Goal: Book appointment/travel/reservation

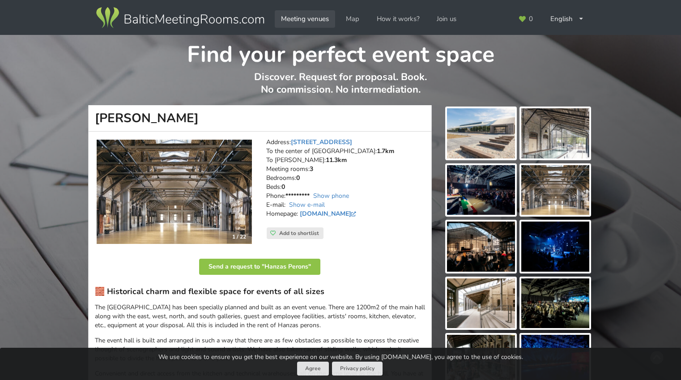
click at [318, 20] on link "Meeting venues" at bounding box center [305, 18] width 60 height 17
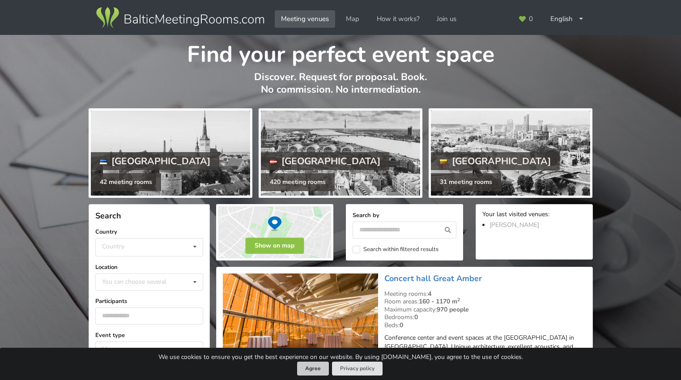
click at [319, 371] on button "Agree" at bounding box center [313, 369] width 32 height 14
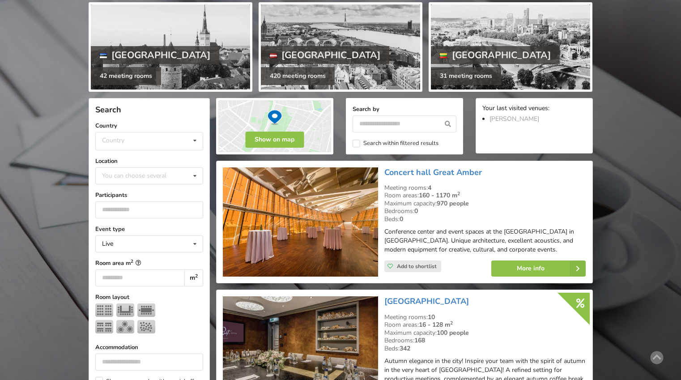
scroll to position [145, 0]
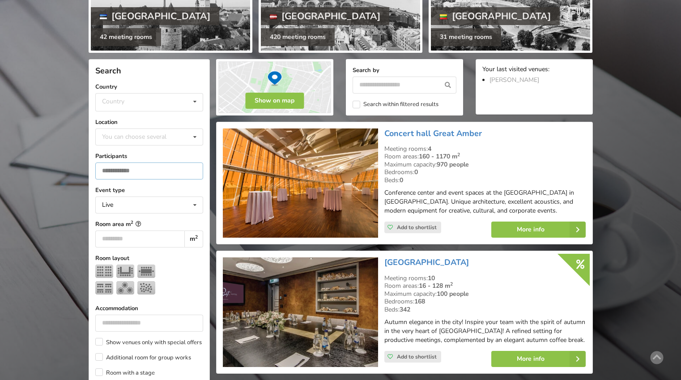
click at [138, 168] on input "number" at bounding box center [149, 170] width 108 height 17
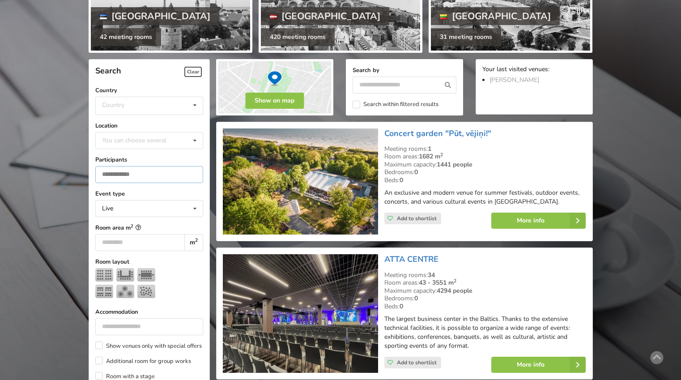
scroll to position [200, 0]
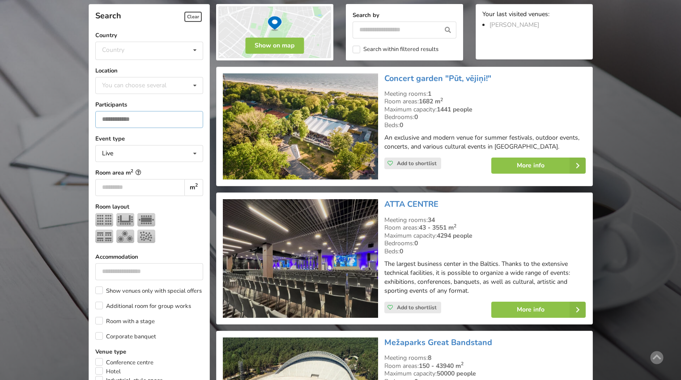
type input "****"
click at [522, 101] on div "Room areas: 1682 m 2" at bounding box center [484, 102] width 201 height 8
click at [528, 96] on div "Meeting rooms: 1" at bounding box center [484, 94] width 201 height 8
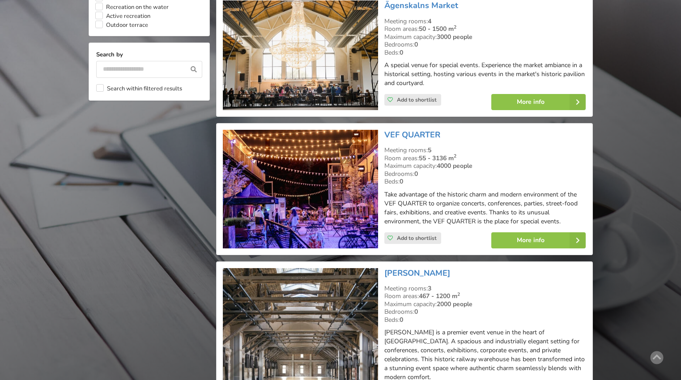
scroll to position [796, 0]
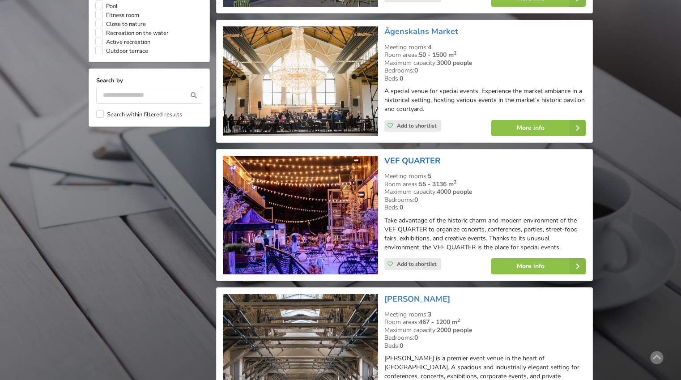
click at [430, 155] on link "VEF QUARTER" at bounding box center [412, 160] width 56 height 11
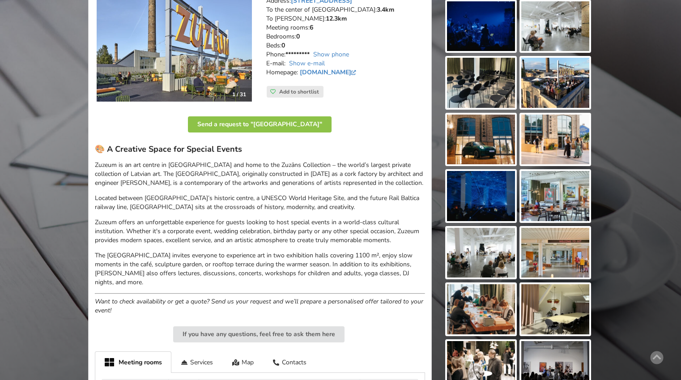
scroll to position [196, 0]
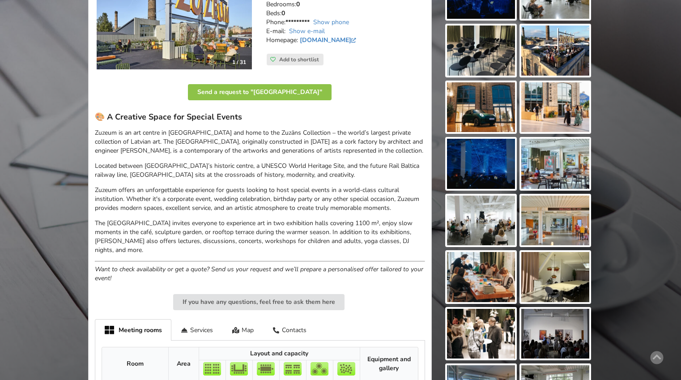
click at [484, 212] on img at bounding box center [481, 221] width 68 height 50
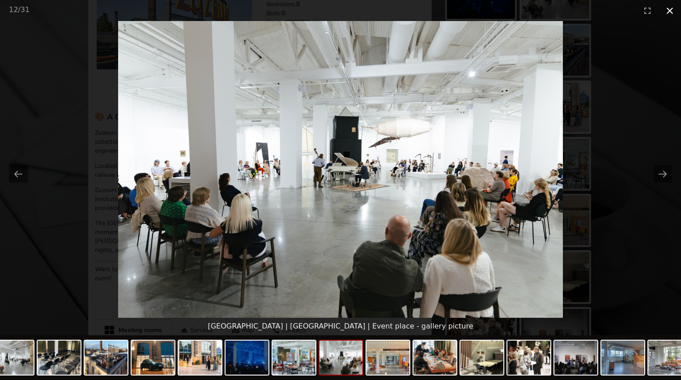
click at [667, 8] on button "Close gallery" at bounding box center [670, 10] width 22 height 21
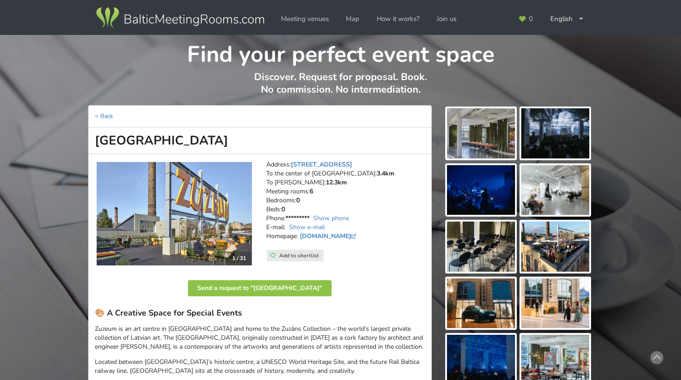
scroll to position [0, 0]
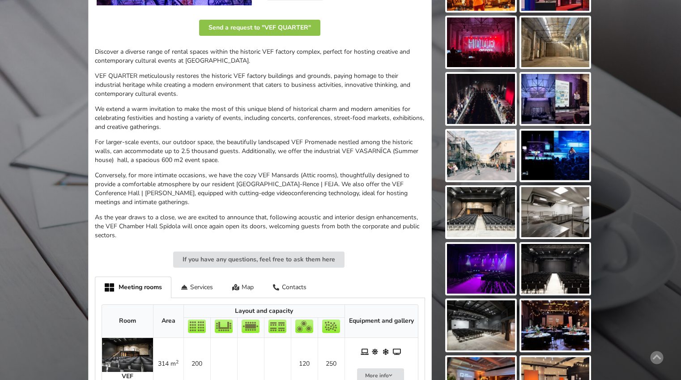
scroll to position [263, 0]
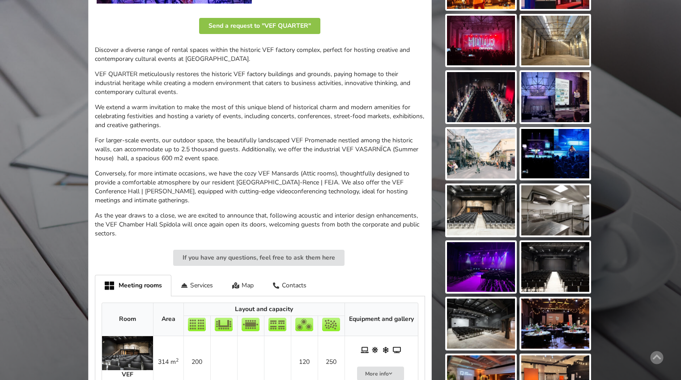
click at [469, 219] on img at bounding box center [481, 210] width 68 height 50
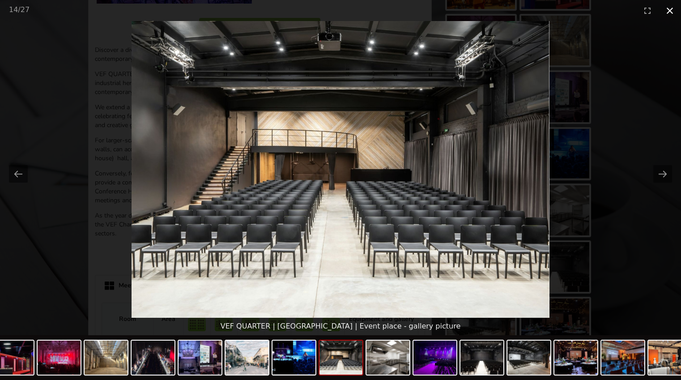
click at [672, 14] on button "Close gallery" at bounding box center [670, 10] width 22 height 21
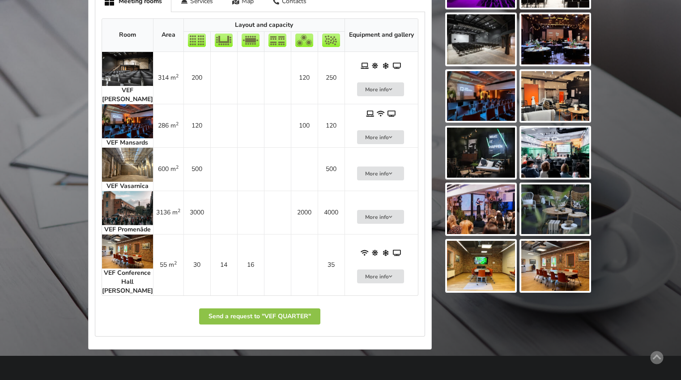
scroll to position [552, 0]
